Goal: Go to known website: Access a specific website the user already knows

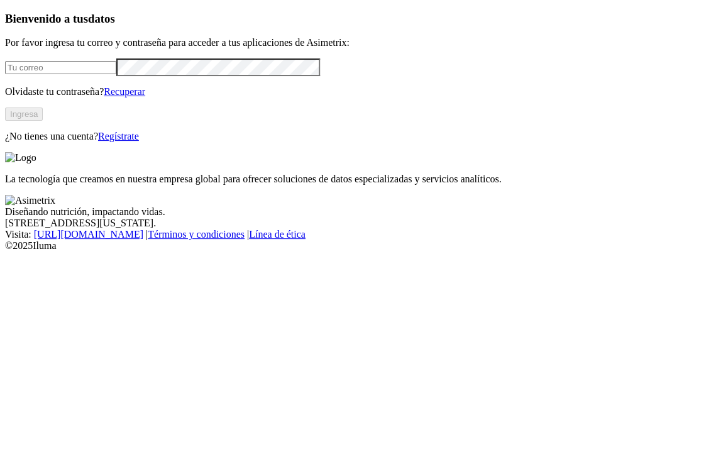
click at [116, 74] on input "email" at bounding box center [60, 67] width 111 height 13
type input "[PERSON_NAME][EMAIL_ADDRESS][PERSON_NAME][DOMAIN_NAME]"
click at [43, 121] on button "Ingresa" at bounding box center [24, 113] width 38 height 13
